Goal: Transaction & Acquisition: Purchase product/service

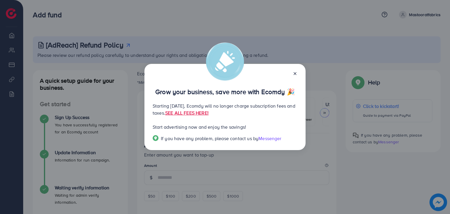
click at [294, 75] on icon at bounding box center [295, 73] width 5 height 5
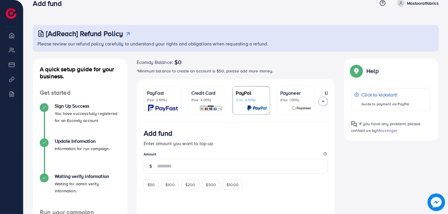
scroll to position [12, 0]
click at [205, 102] on div "Credit Card (Fee: 4.00%)" at bounding box center [207, 100] width 31 height 22
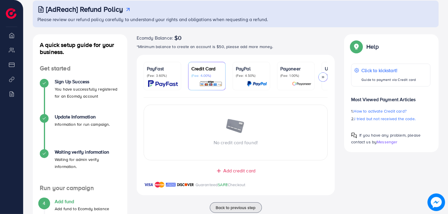
scroll to position [40, 0]
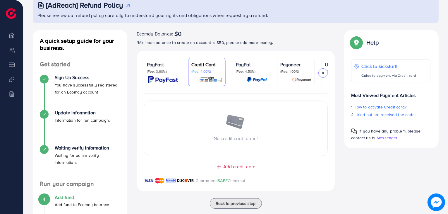
click at [232, 168] on span "Add credit card" at bounding box center [239, 166] width 32 height 7
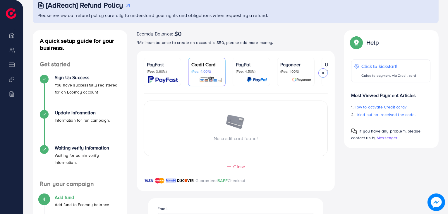
click at [235, 167] on span "Close" at bounding box center [240, 166] width 12 height 7
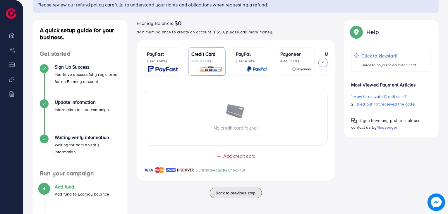
scroll to position [51, 0]
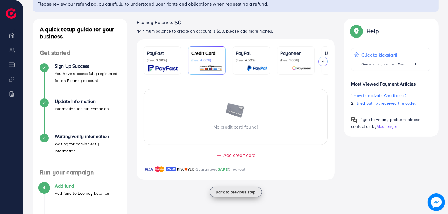
click at [228, 192] on span "Back to previous step" at bounding box center [236, 192] width 40 height 6
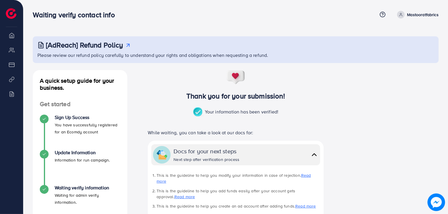
drag, startPoint x: 228, startPoint y: 192, endPoint x: 142, endPoint y: 93, distance: 131.6
click at [142, 93] on h3 "Thank you for your submission!" at bounding box center [235, 96] width 195 height 8
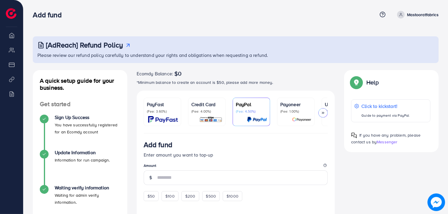
click at [204, 113] on p "(Fee: 4.00%)" at bounding box center [207, 111] width 31 height 5
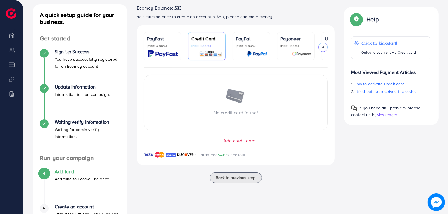
scroll to position [67, 0]
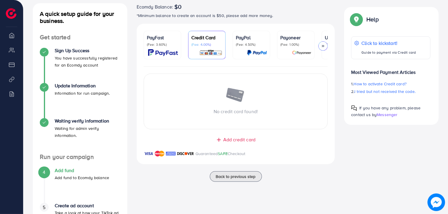
click at [218, 143] on icon at bounding box center [219, 140] width 6 height 6
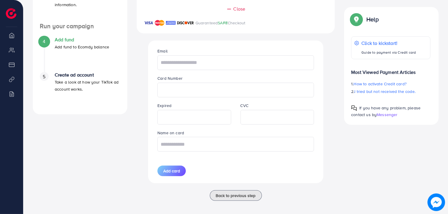
scroll to position [198, 0]
click at [206, 69] on input "text" at bounding box center [236, 62] width 157 height 15
type input "**********"
click at [178, 145] on input "text" at bounding box center [236, 143] width 157 height 15
click at [209, 145] on input "**********" at bounding box center [236, 143] width 157 height 15
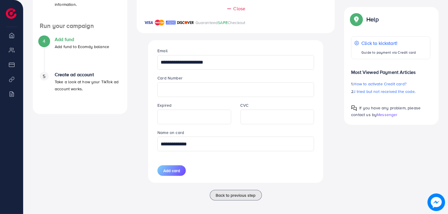
scroll to position [202, 0]
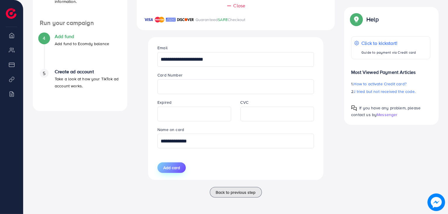
type input "**********"
click at [182, 167] on button "Add card" at bounding box center [172, 167] width 28 height 11
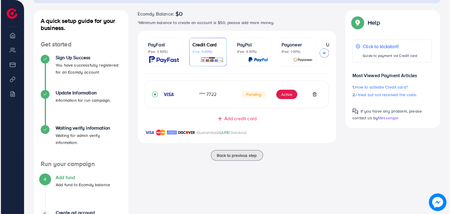
scroll to position [59, 0]
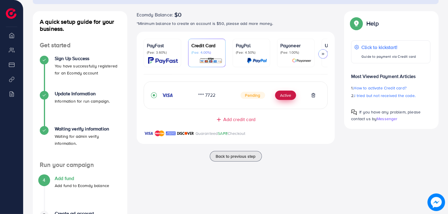
click at [288, 98] on button "Active" at bounding box center [285, 94] width 21 height 9
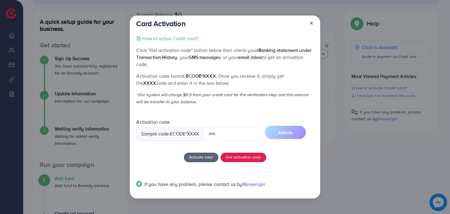
click at [219, 135] on input "text" at bounding box center [231, 134] width 57 height 14
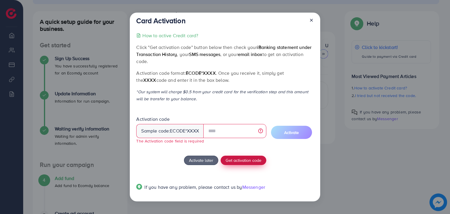
click at [237, 159] on span "Get activation code" at bounding box center [244, 160] width 36 height 6
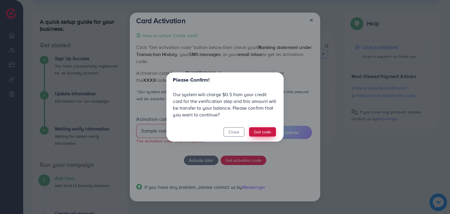
click at [256, 133] on button "Get code" at bounding box center [262, 131] width 27 height 9
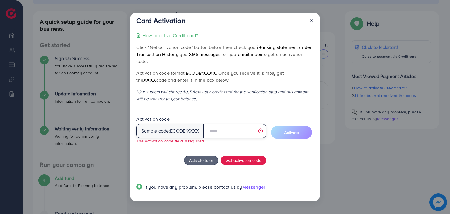
click at [220, 129] on input "text" at bounding box center [234, 131] width 63 height 14
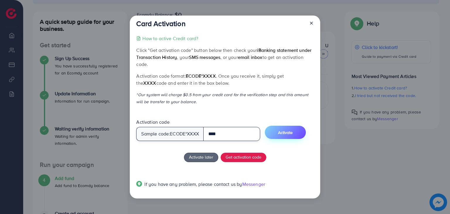
type input "****"
click at [288, 135] on button "Activate" at bounding box center [285, 132] width 41 height 13
